Goal: Transaction & Acquisition: Purchase product/service

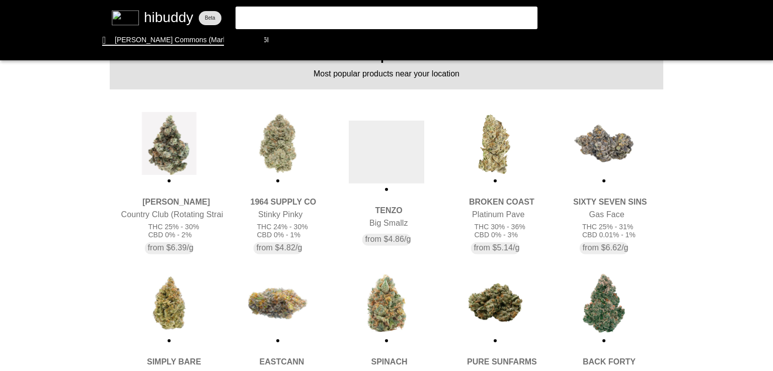
click at [394, 126] on flt-glass-pane at bounding box center [386, 185] width 773 height 371
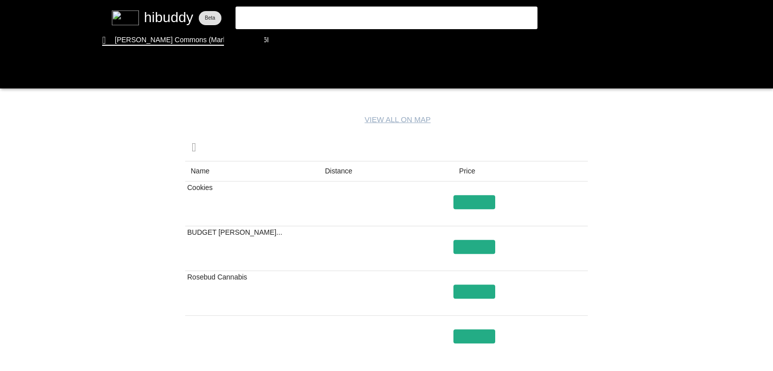
click at [324, 168] on flt-glass-pane at bounding box center [386, 185] width 773 height 371
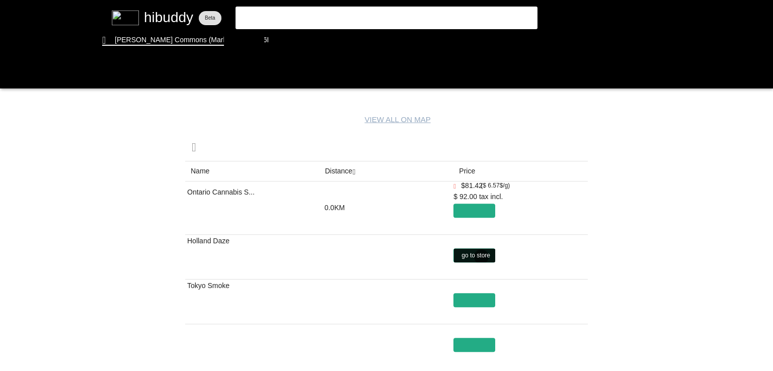
click at [481, 257] on flt-glass-pane at bounding box center [386, 185] width 773 height 371
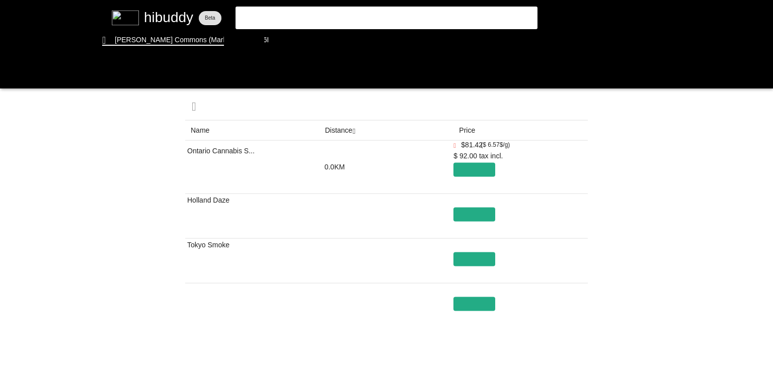
drag, startPoint x: 280, startPoint y: 47, endPoint x: 281, endPoint y: 40, distance: 7.1
click at [281, 40] on flt-glass-pane at bounding box center [386, 185] width 773 height 371
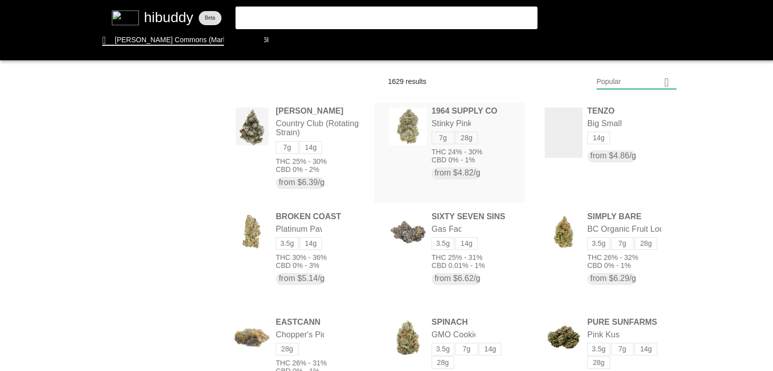
click at [440, 119] on flt-glass-pane at bounding box center [386, 185] width 773 height 371
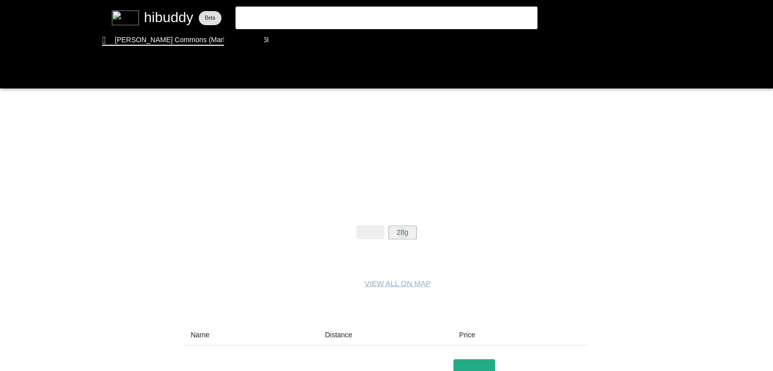
click at [401, 232] on flt-glass-pane at bounding box center [386, 185] width 773 height 371
click at [337, 339] on flt-glass-pane at bounding box center [386, 185] width 773 height 371
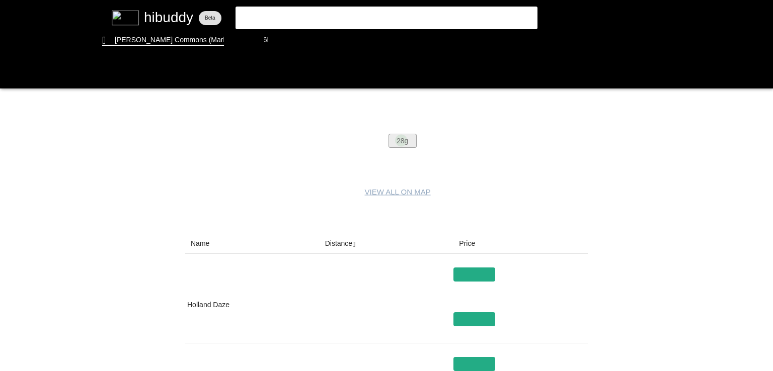
click at [400, 140] on flt-glass-pane at bounding box center [386, 185] width 773 height 371
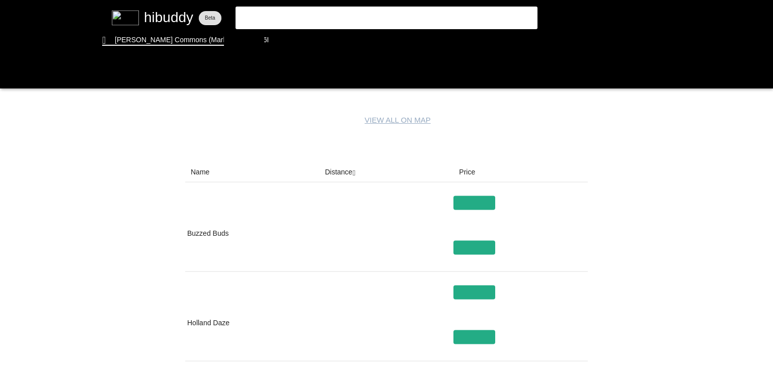
click at [347, 171] on flt-glass-pane at bounding box center [386, 185] width 773 height 371
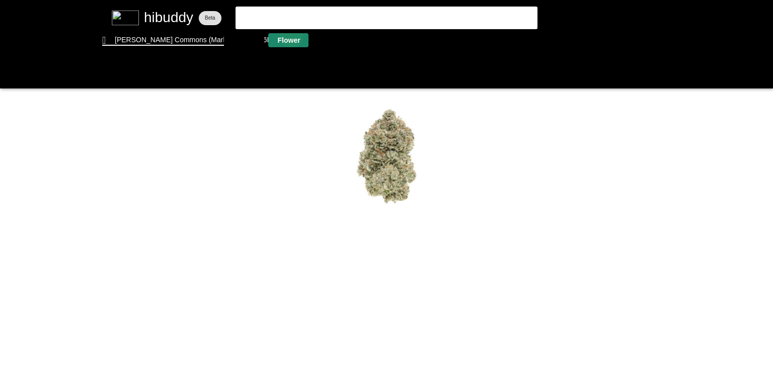
click at [292, 34] on flt-glass-pane at bounding box center [386, 185] width 773 height 371
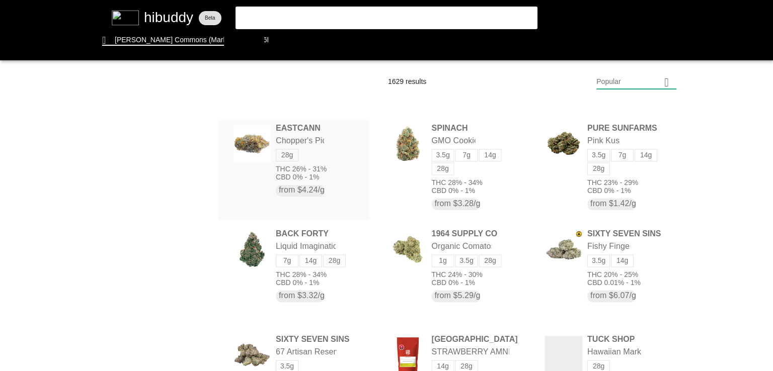
click at [290, 129] on flt-glass-pane at bounding box center [386, 185] width 773 height 371
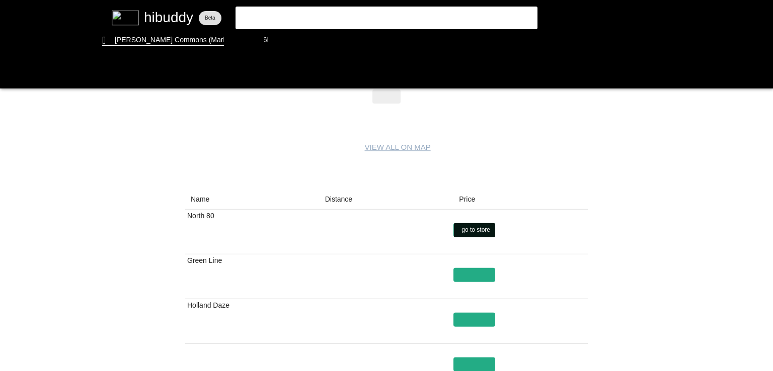
click at [473, 227] on flt-glass-pane at bounding box center [386, 185] width 773 height 371
